Goal: Information Seeking & Learning: Learn about a topic

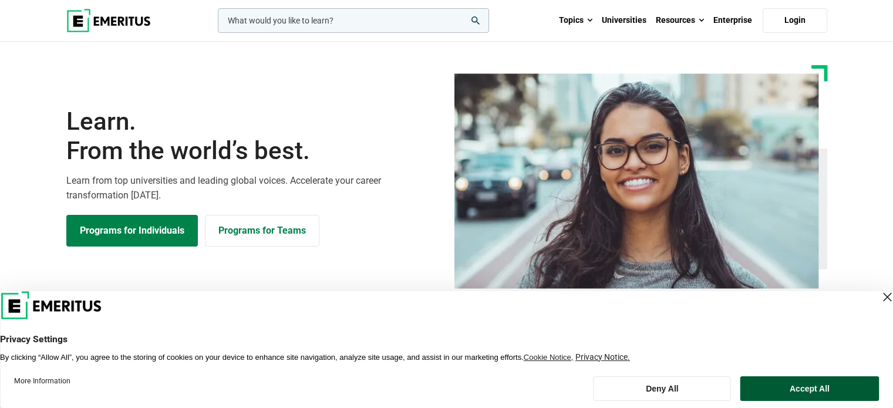
click at [820, 385] on button "Accept All" at bounding box center [810, 389] width 139 height 25
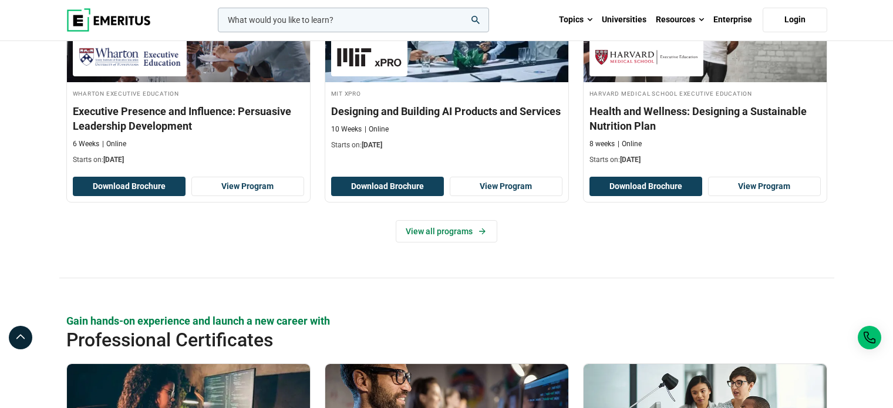
scroll to position [1390, 0]
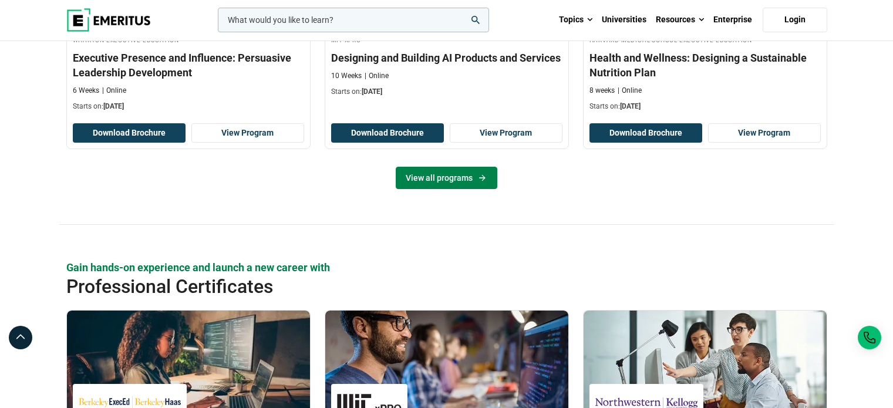
click at [454, 178] on link "View all programs" at bounding box center [447, 178] width 102 height 22
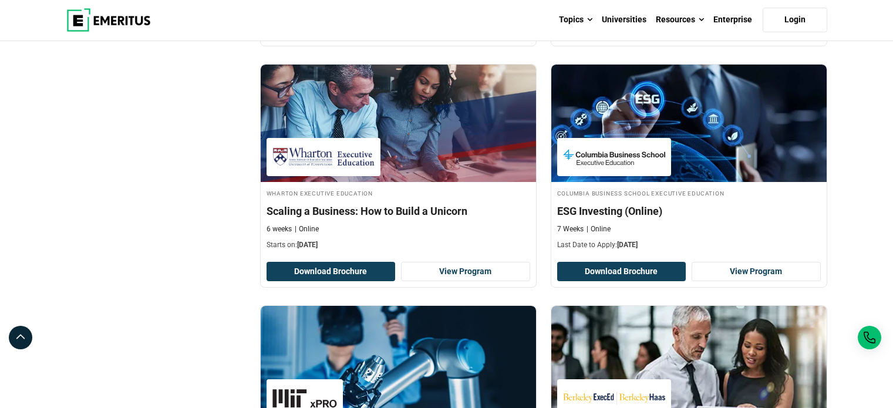
scroll to position [639, 0]
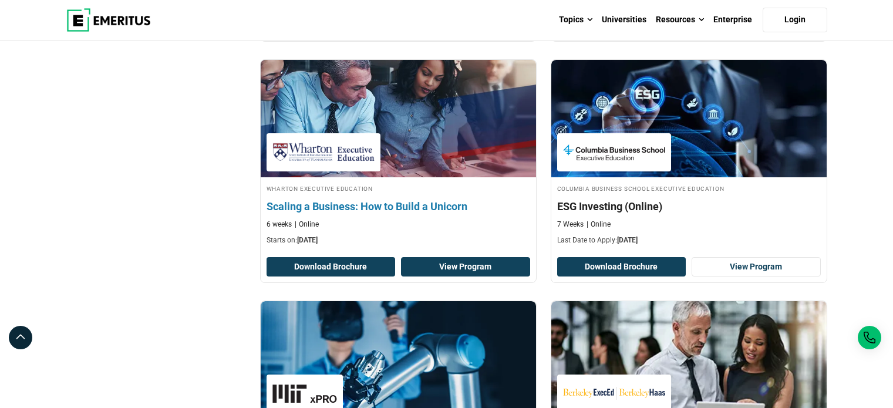
click at [458, 263] on link "View Program" at bounding box center [465, 267] width 129 height 20
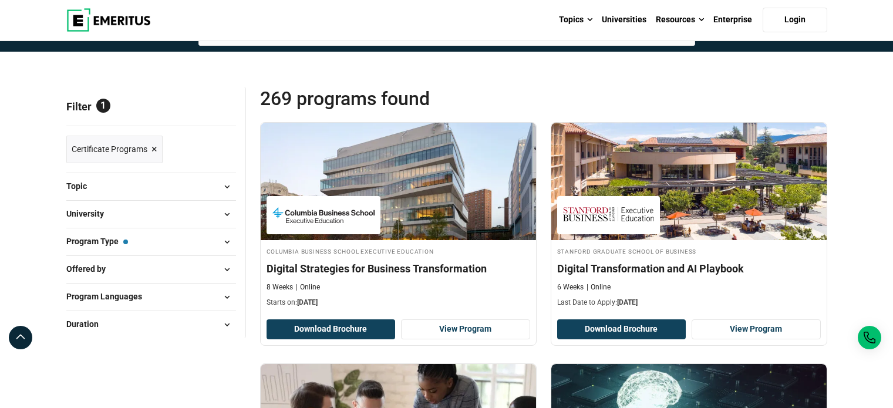
scroll to position [839, 0]
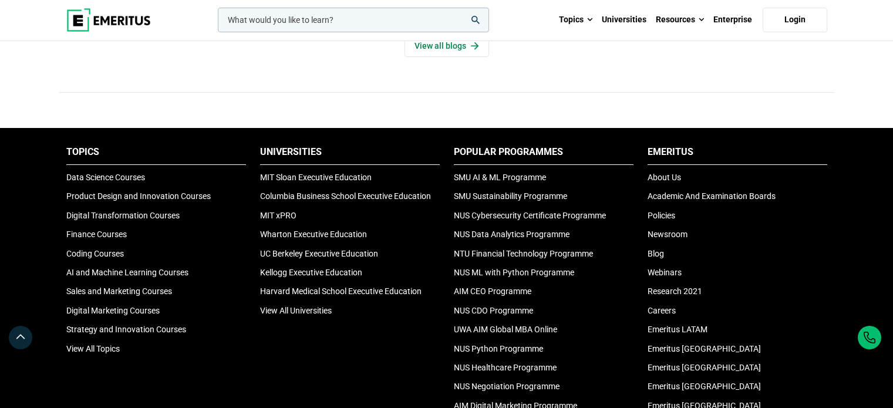
scroll to position [3818, 0]
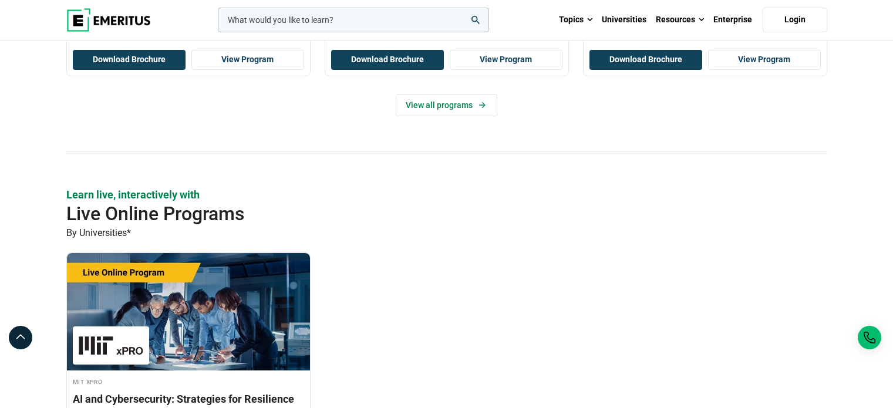
scroll to position [2234, 0]
